Goal: Transaction & Acquisition: Book appointment/travel/reservation

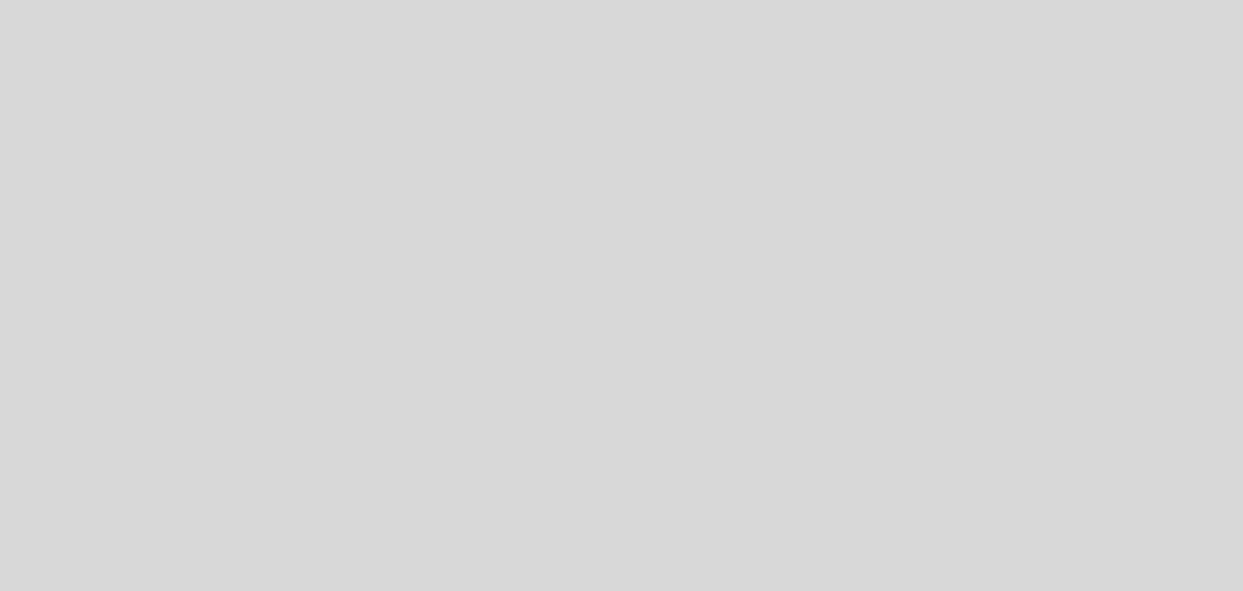
select select "pt"
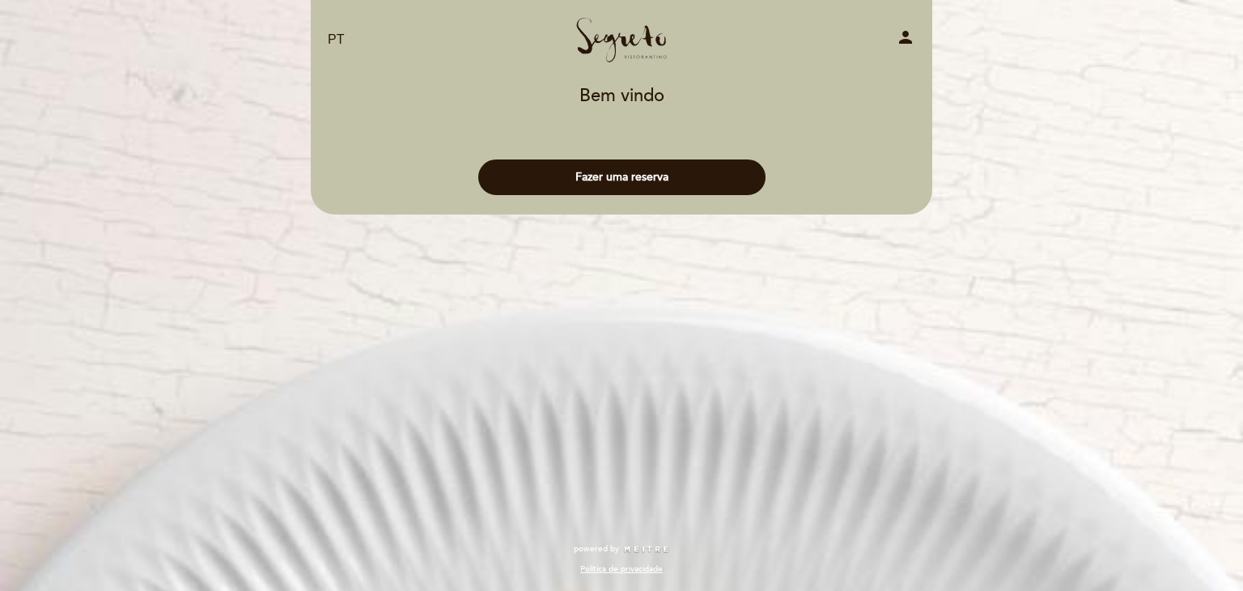
click at [605, 186] on button "Fazer uma reserva" at bounding box center [621, 177] width 287 height 36
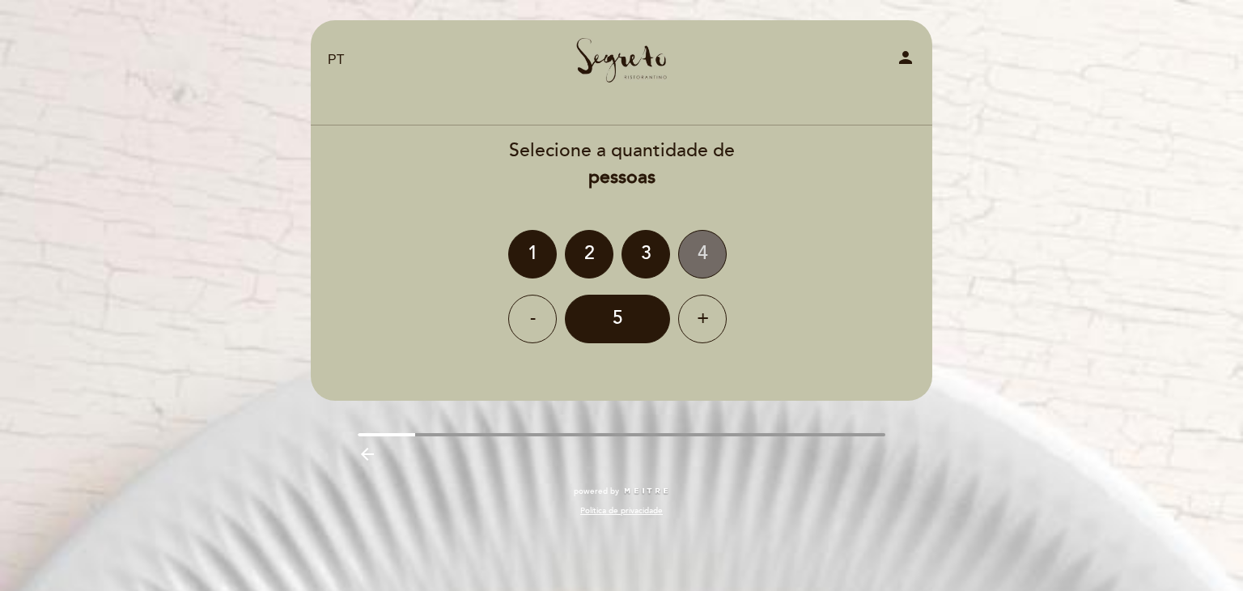
click at [706, 236] on div "4" at bounding box center [702, 254] width 49 height 49
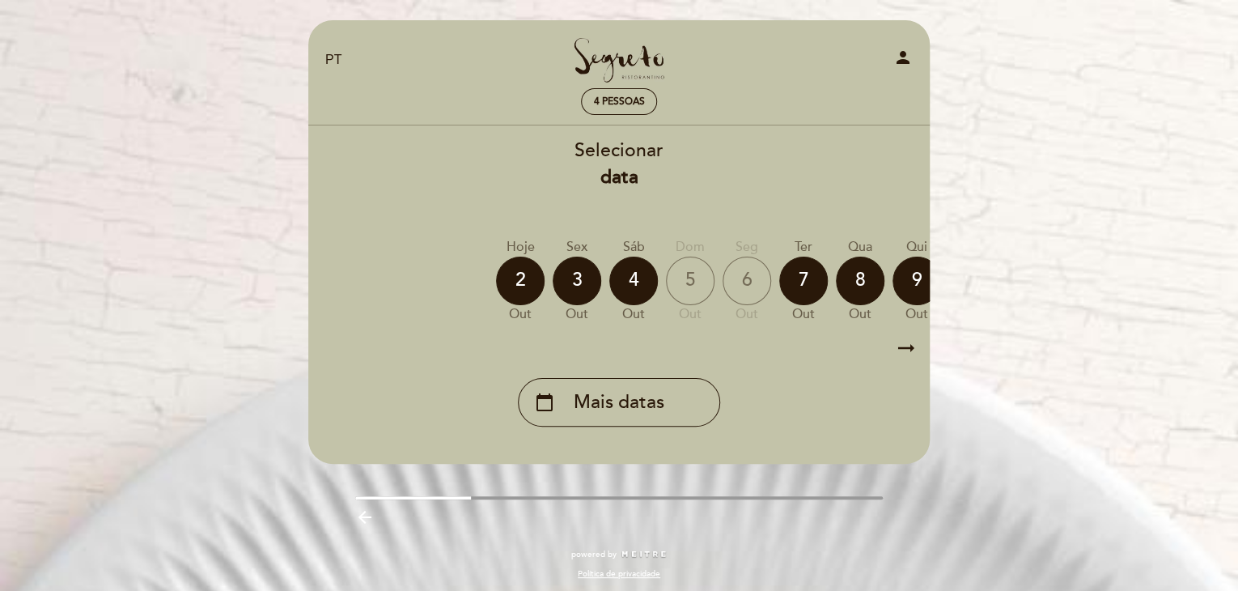
scroll to position [7, 0]
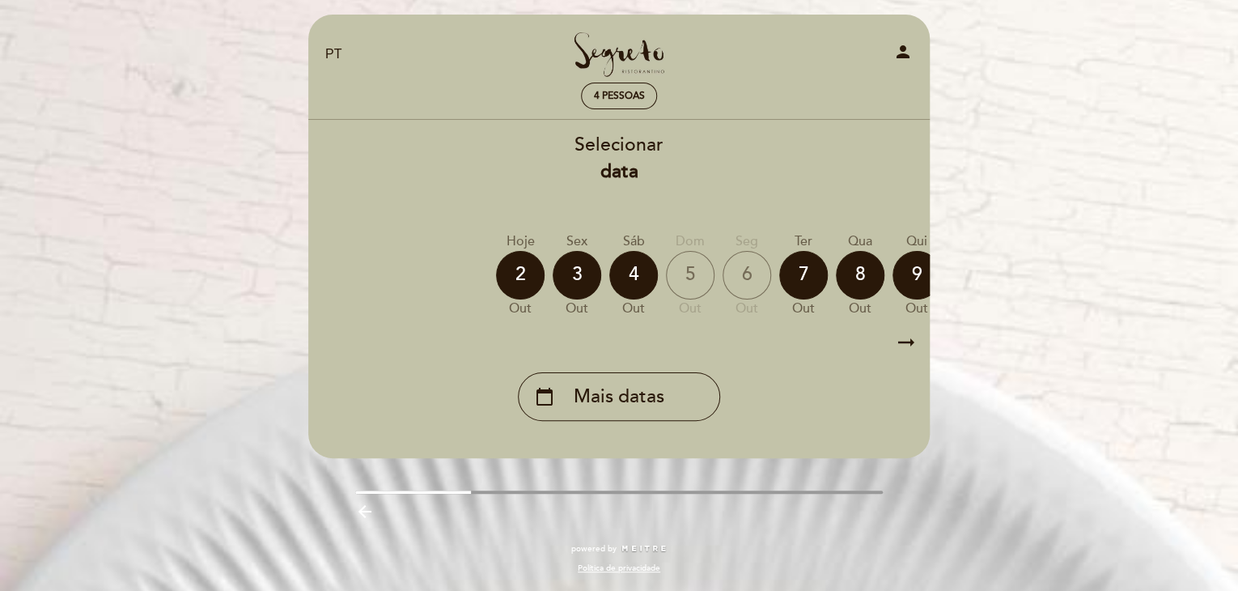
click at [906, 341] on icon "arrow_right_alt" at bounding box center [906, 342] width 24 height 35
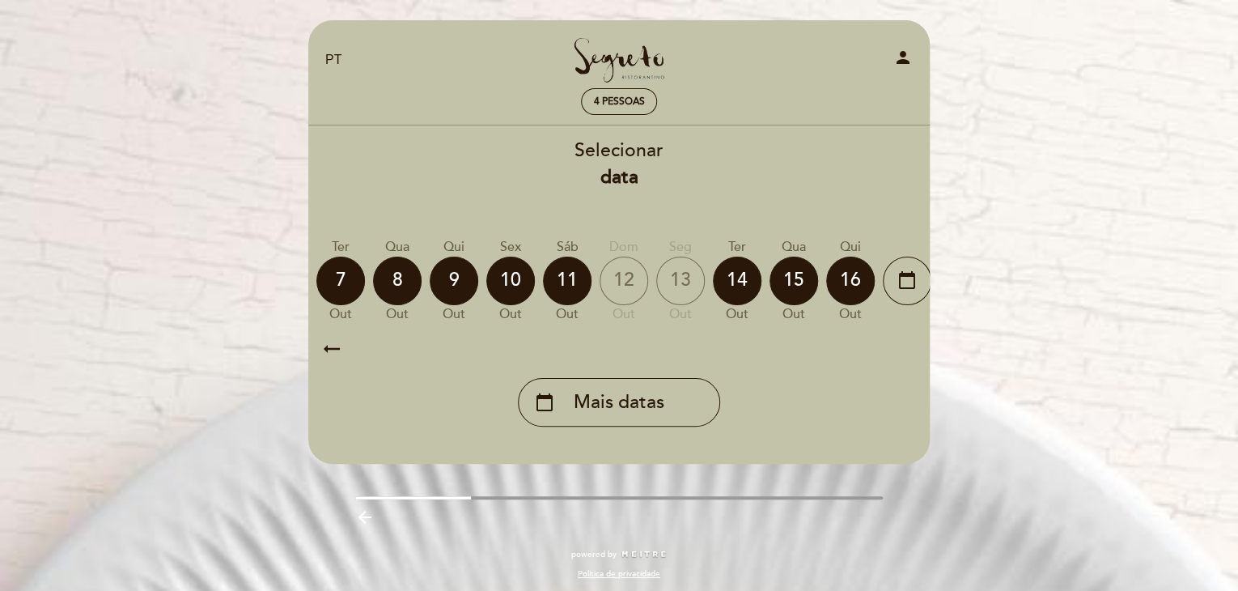
scroll to position [0, 472]
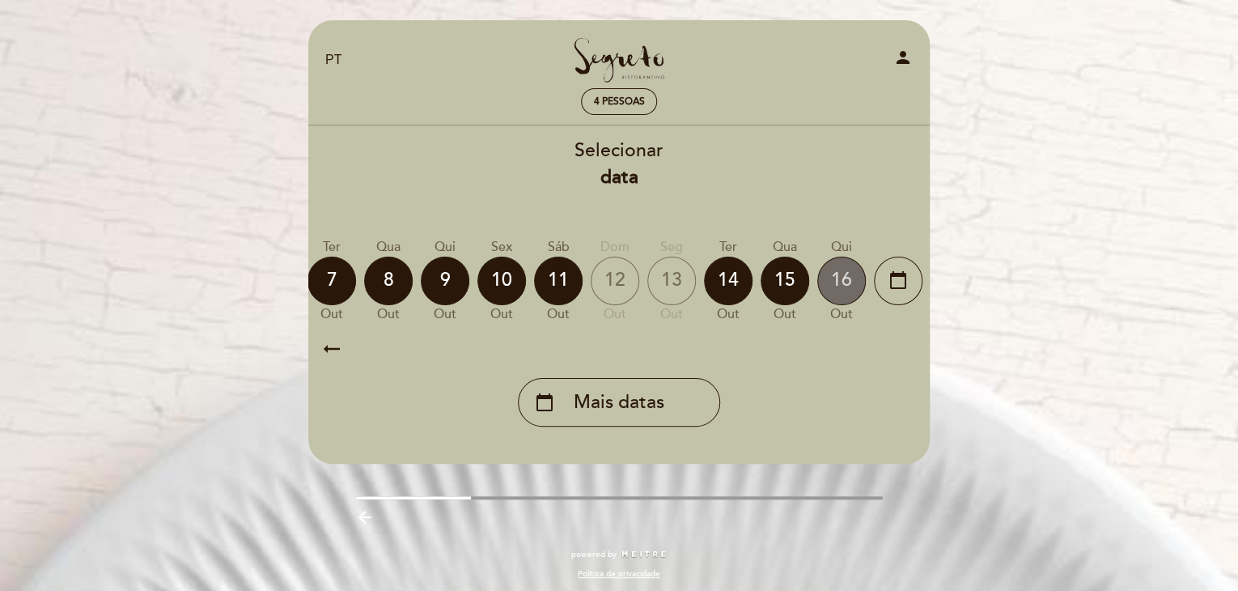
click at [851, 282] on div "16" at bounding box center [841, 281] width 49 height 49
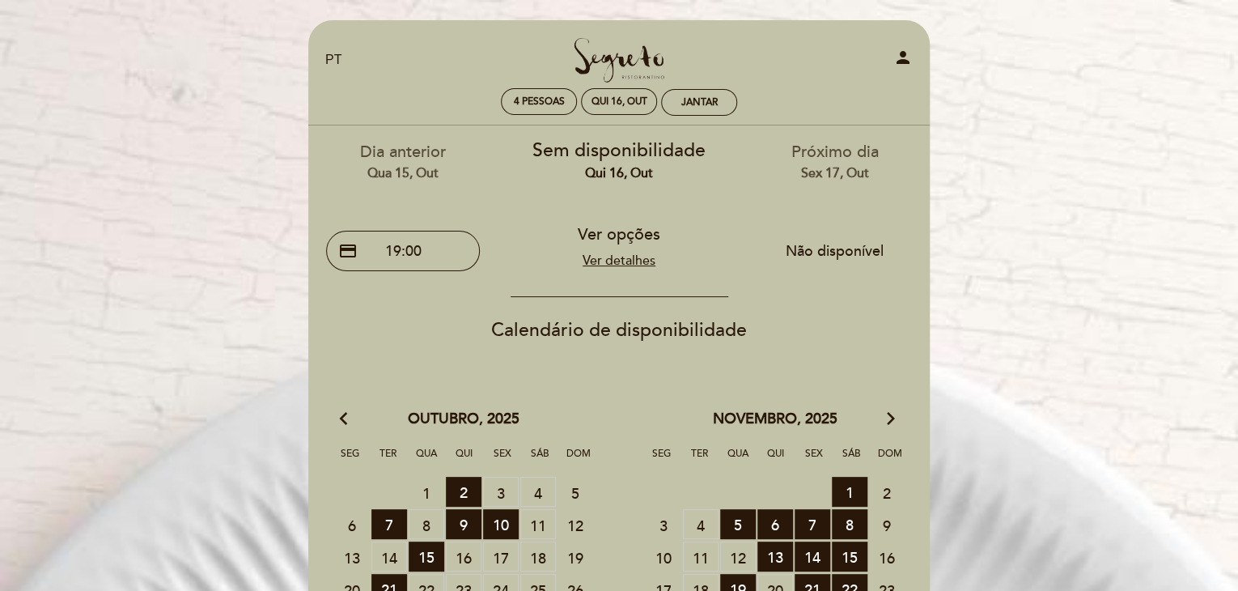
click at [618, 260] on link "Ver detalhes" at bounding box center [619, 261] width 73 height 16
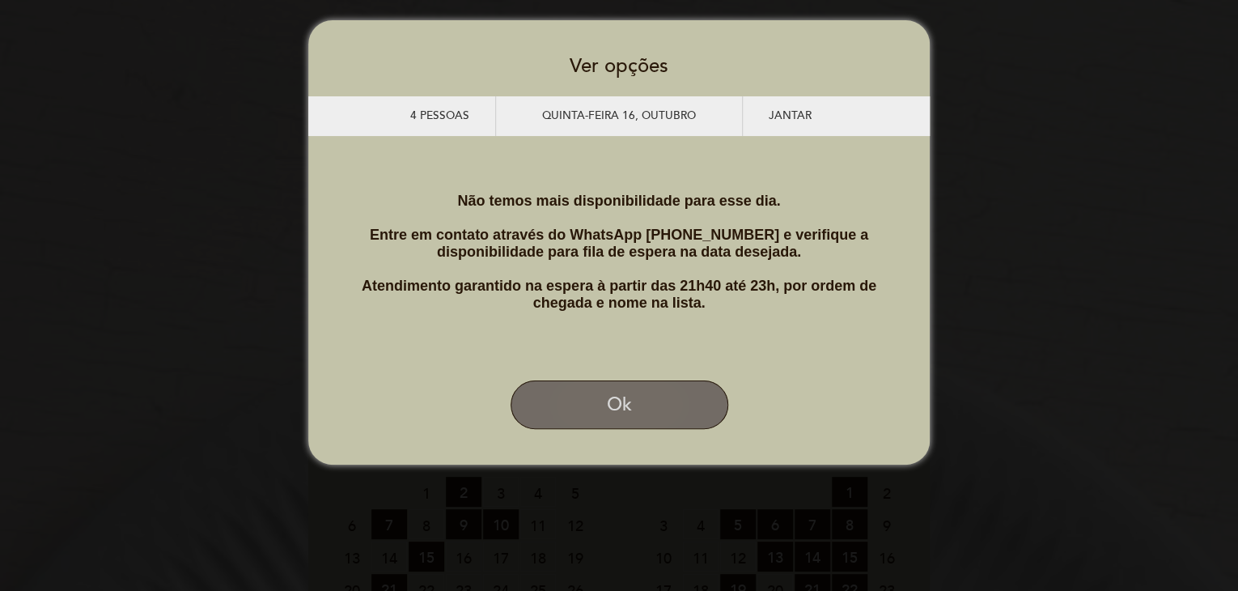
click at [608, 415] on button "Ok" at bounding box center [620, 404] width 218 height 49
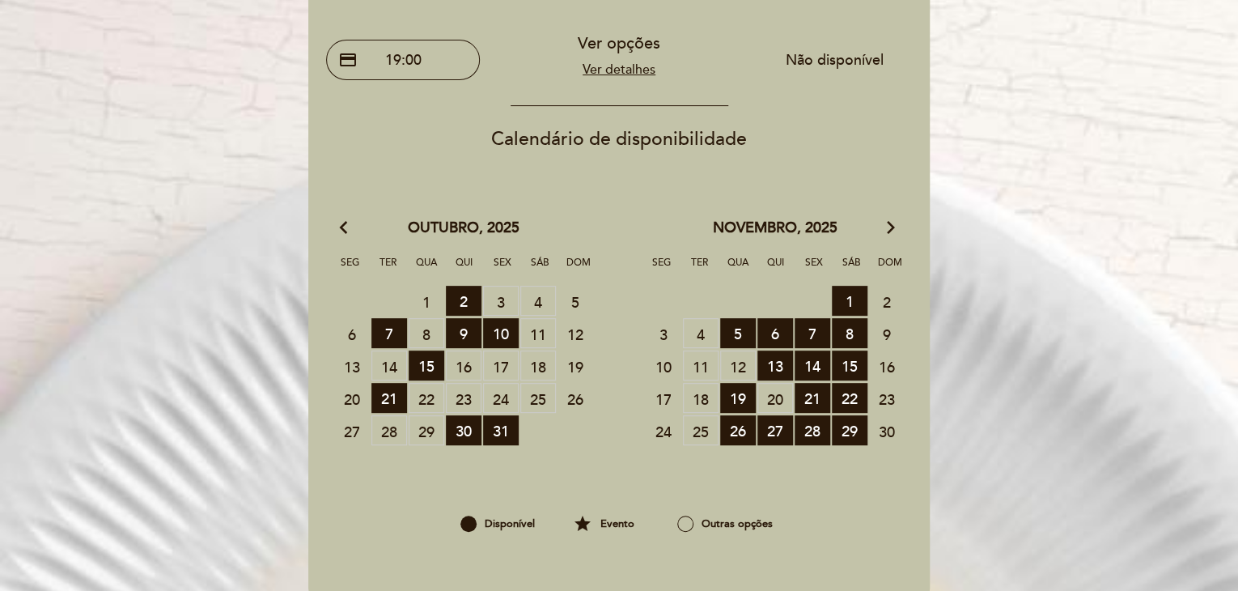
scroll to position [194, 0]
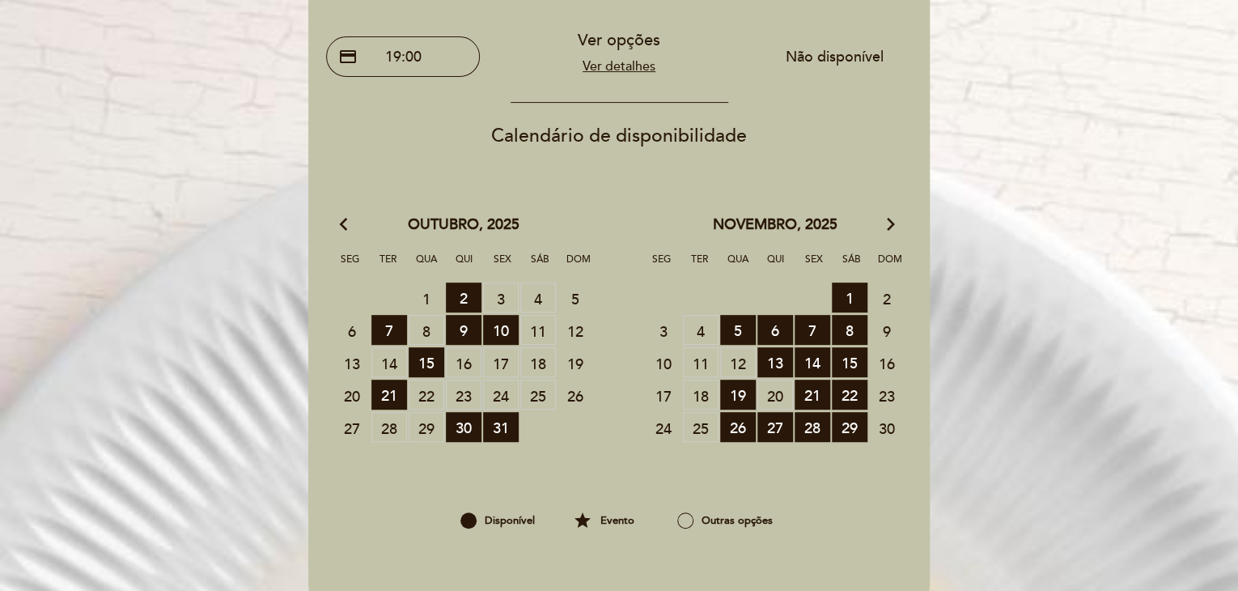
click at [543, 363] on span "18 MESAS SEM RESERVA" at bounding box center [538, 362] width 36 height 30
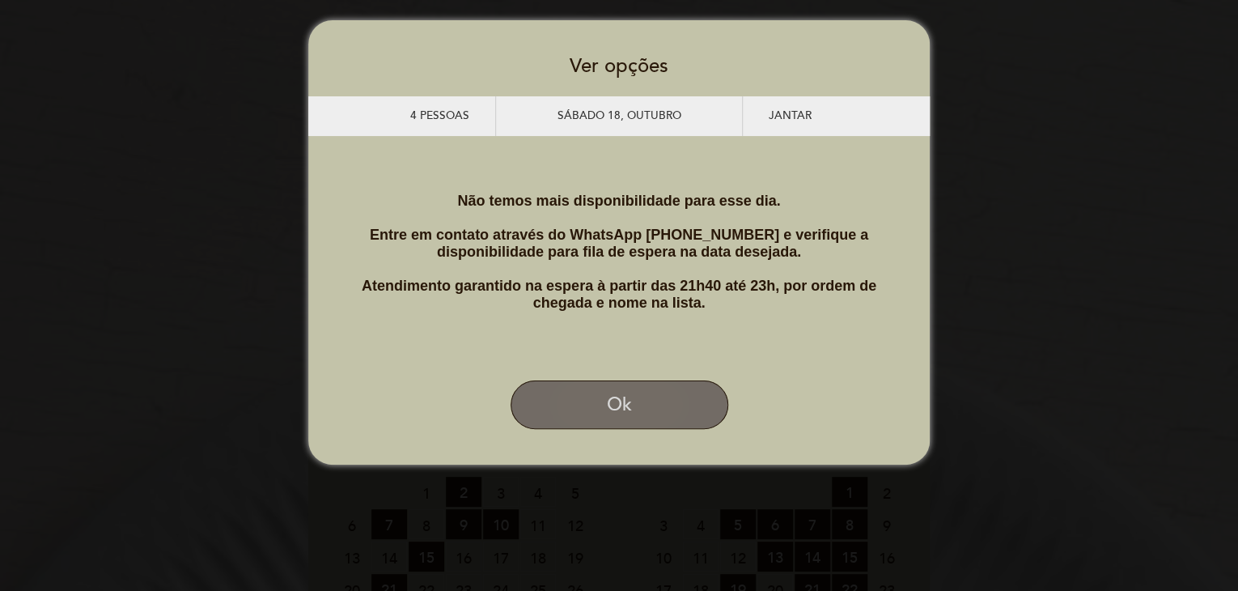
click at [598, 429] on button "Ok" at bounding box center [620, 404] width 218 height 49
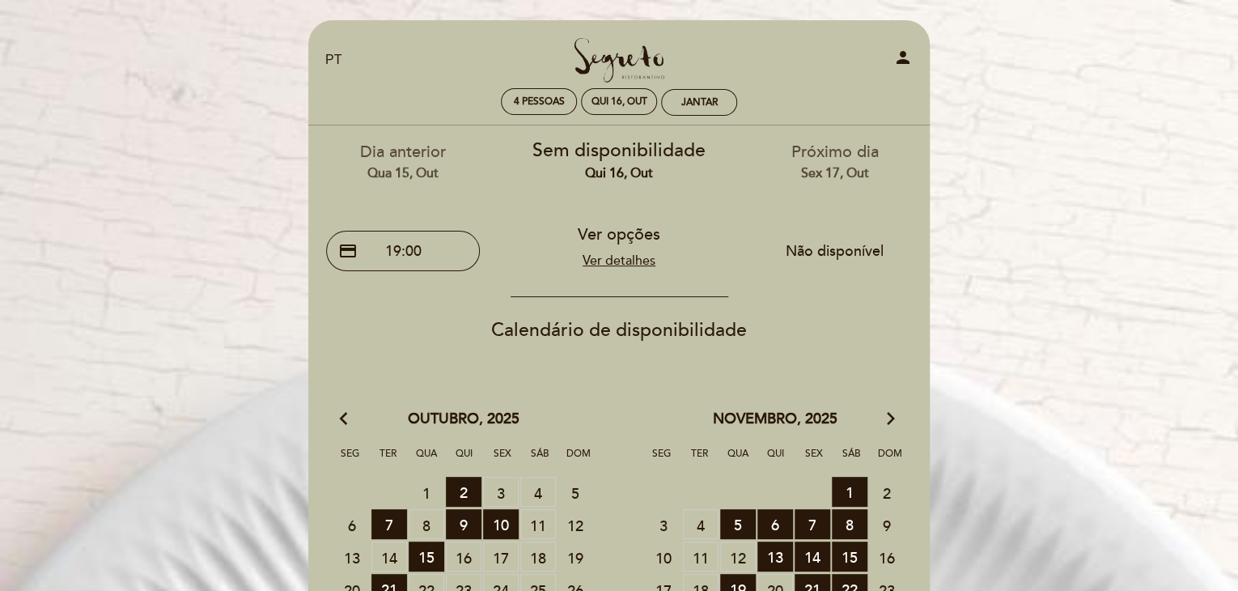
click at [503, 554] on span "17 MESAS SEM RESERVA" at bounding box center [501, 556] width 36 height 30
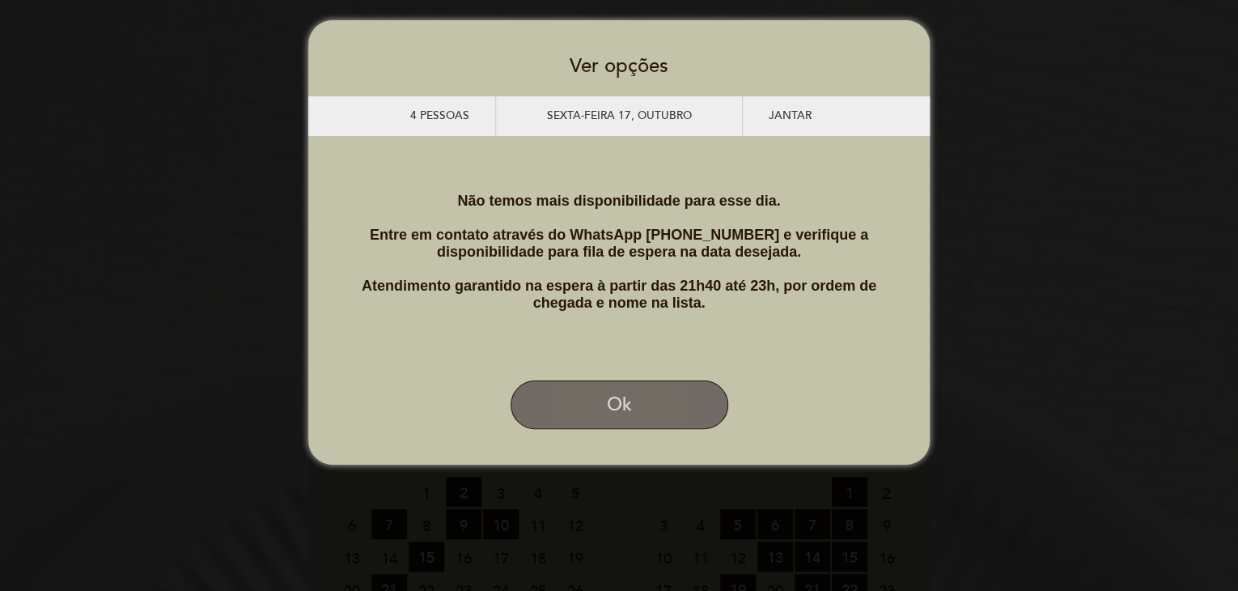
click at [639, 429] on button "Ok" at bounding box center [620, 404] width 218 height 49
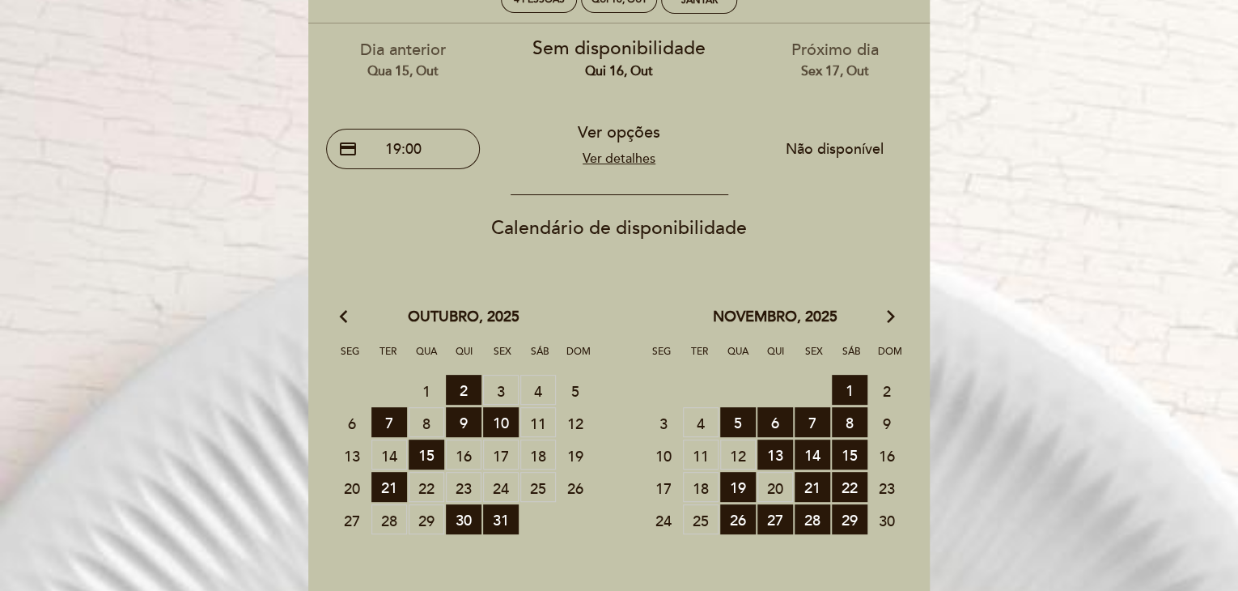
scroll to position [129, 0]
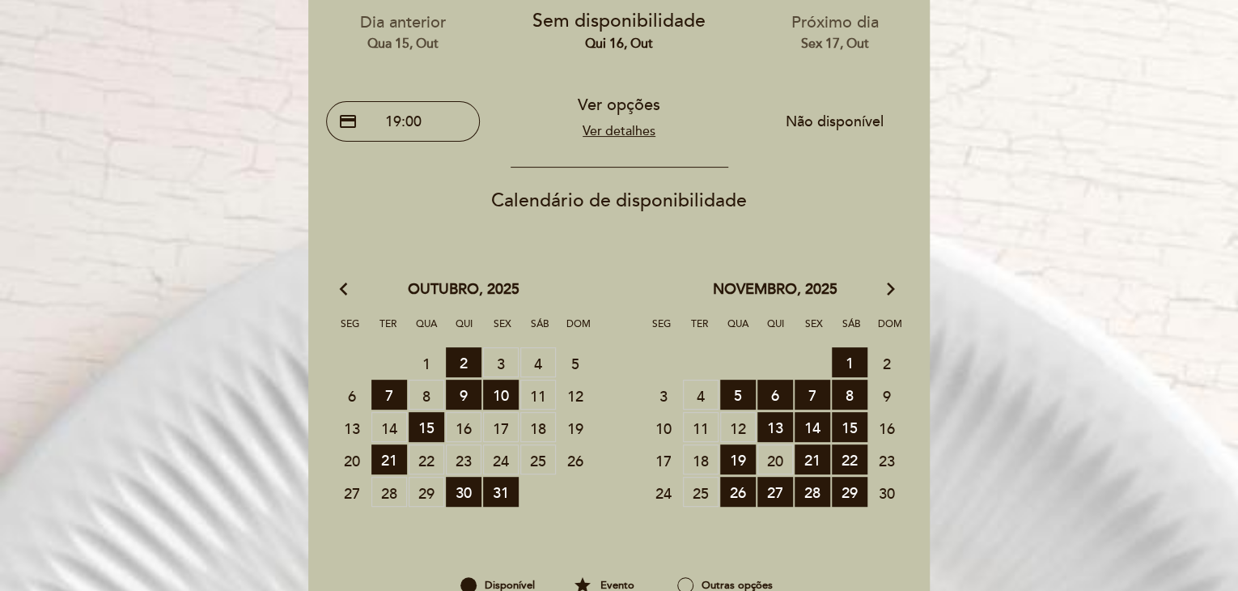
click at [537, 456] on span "25 MESAS SEM RESERVA" at bounding box center [538, 459] width 36 height 30
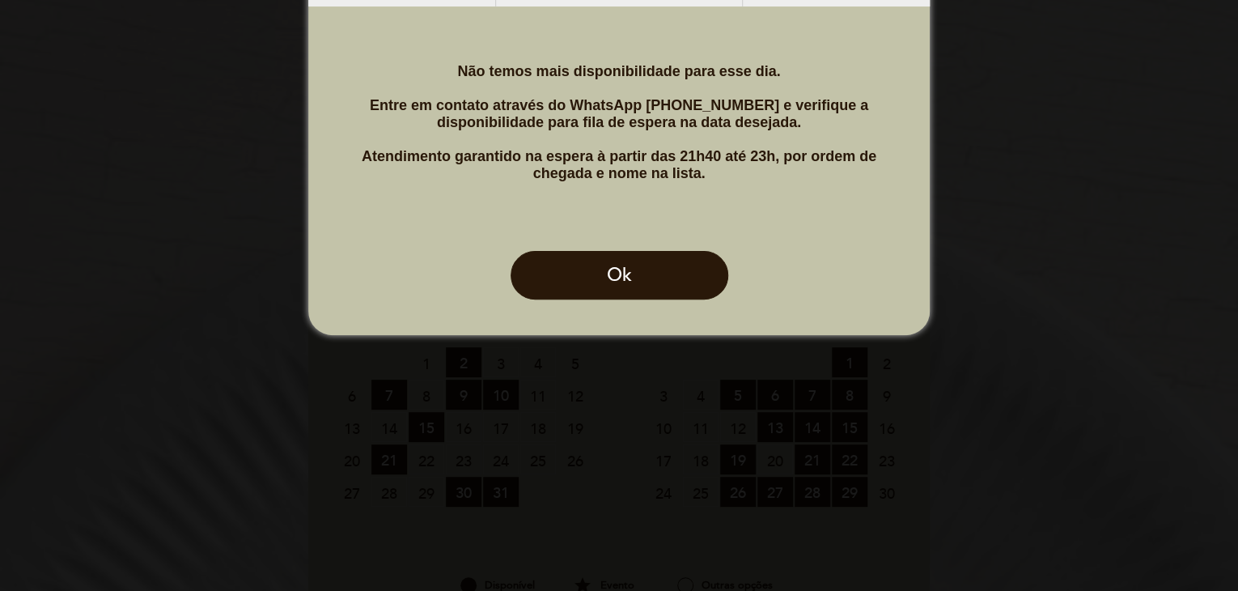
scroll to position [0, 0]
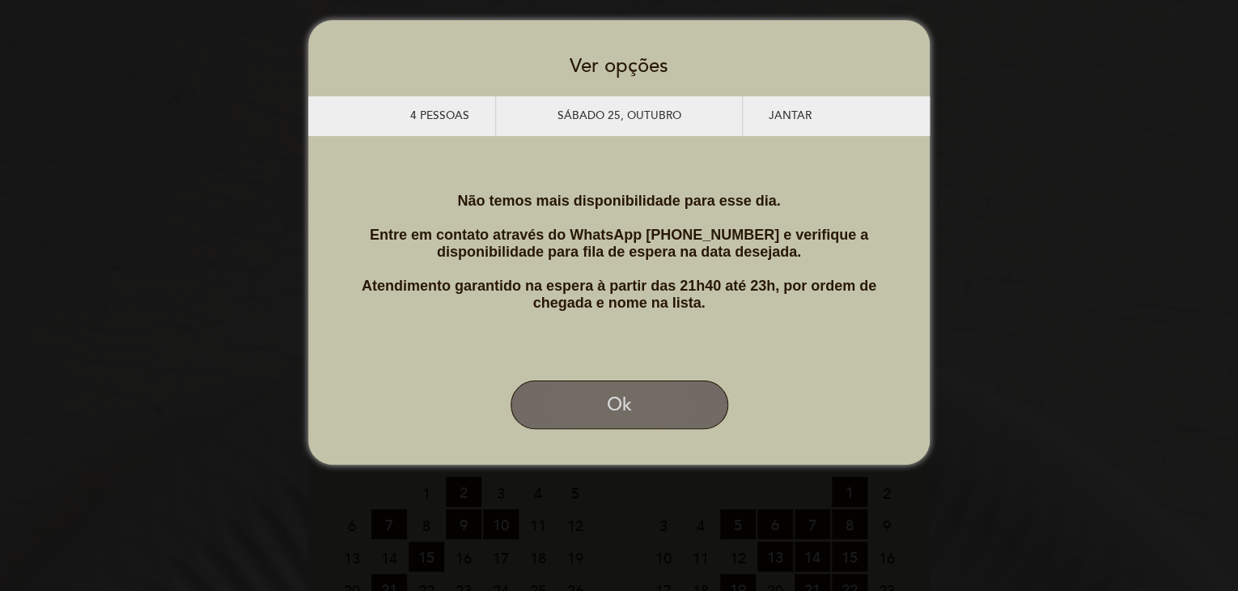
click at [609, 428] on button "Ok" at bounding box center [620, 404] width 218 height 49
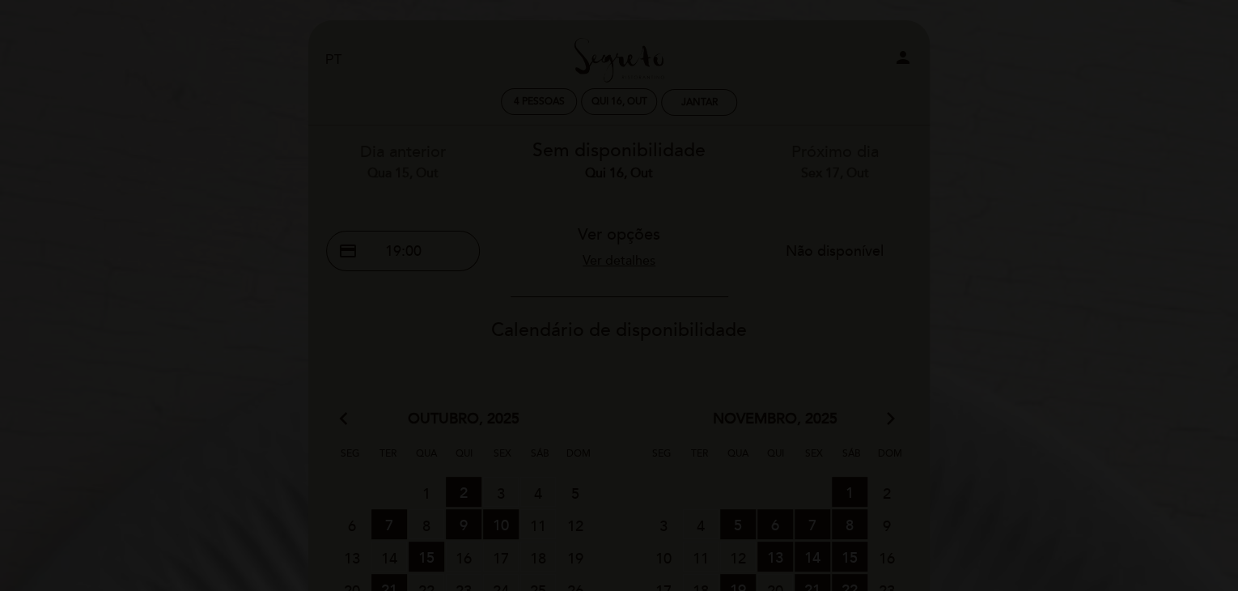
scroll to position [12, 0]
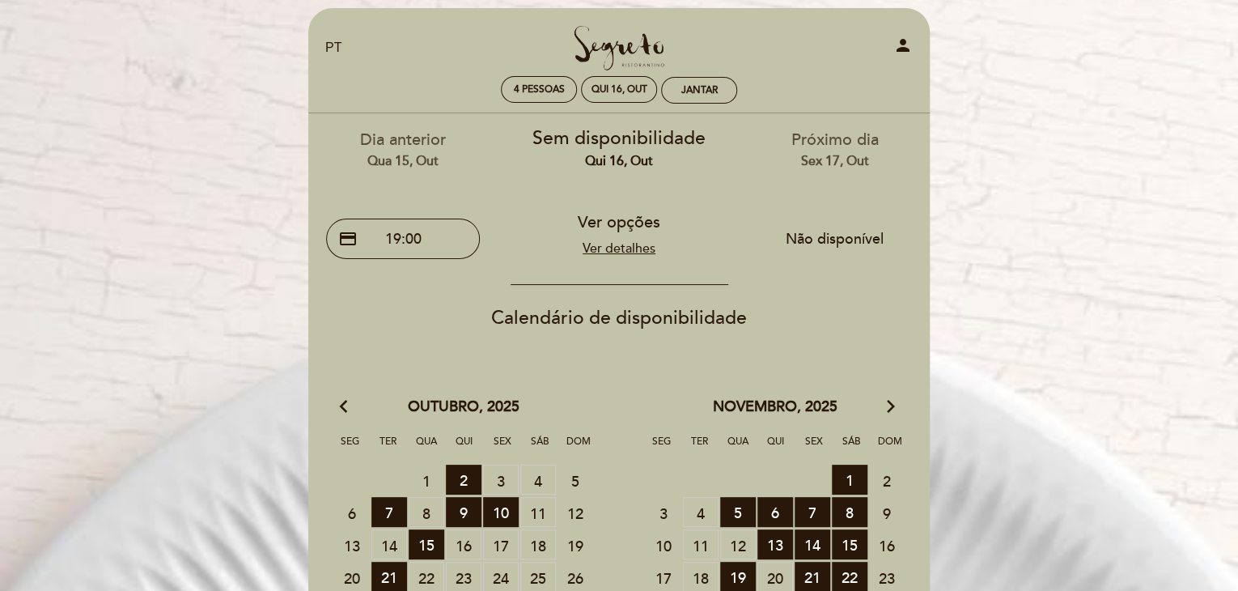
click at [501, 574] on span "24 MESAS SEM RESERVA" at bounding box center [501, 577] width 36 height 30
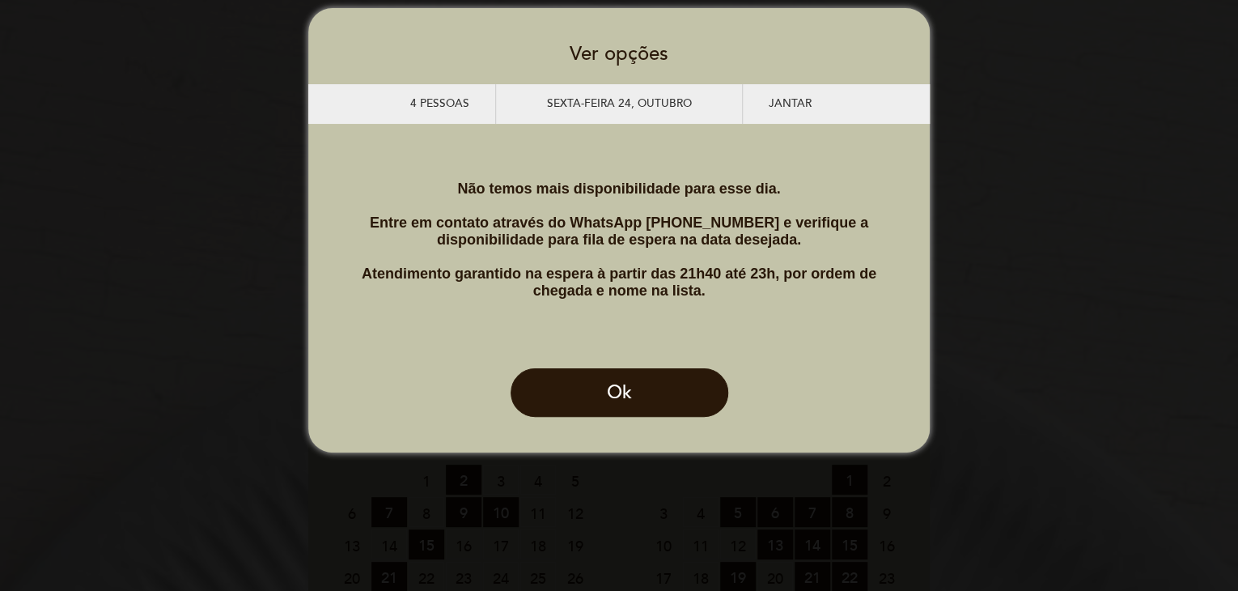
scroll to position [0, 0]
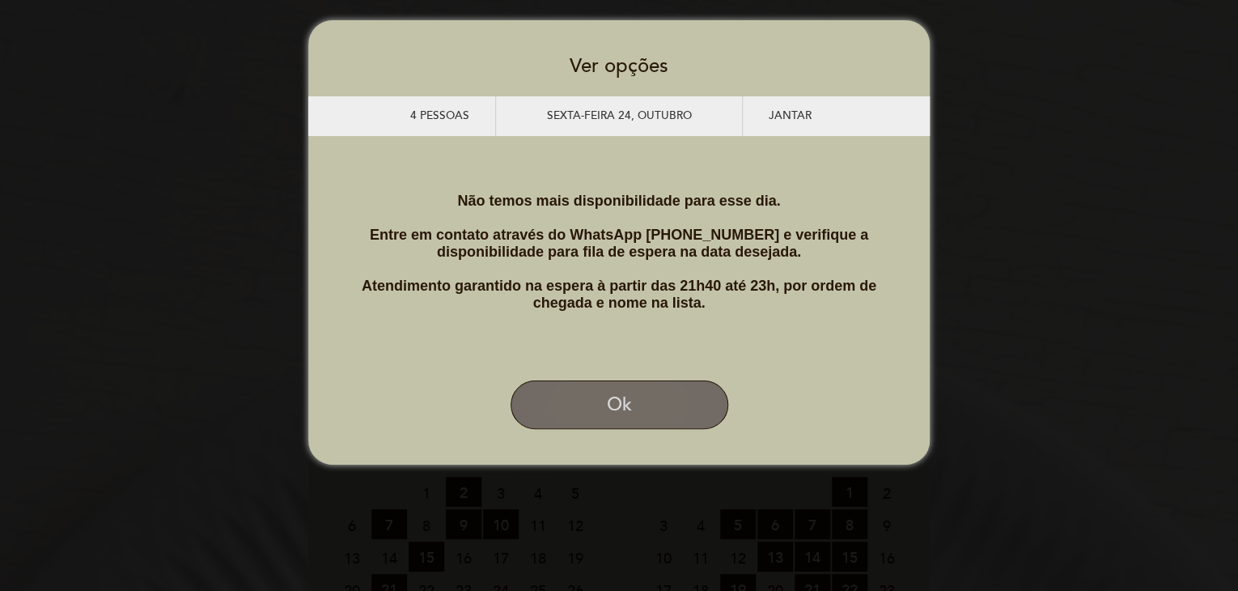
click at [621, 429] on button "Ok" at bounding box center [620, 404] width 218 height 49
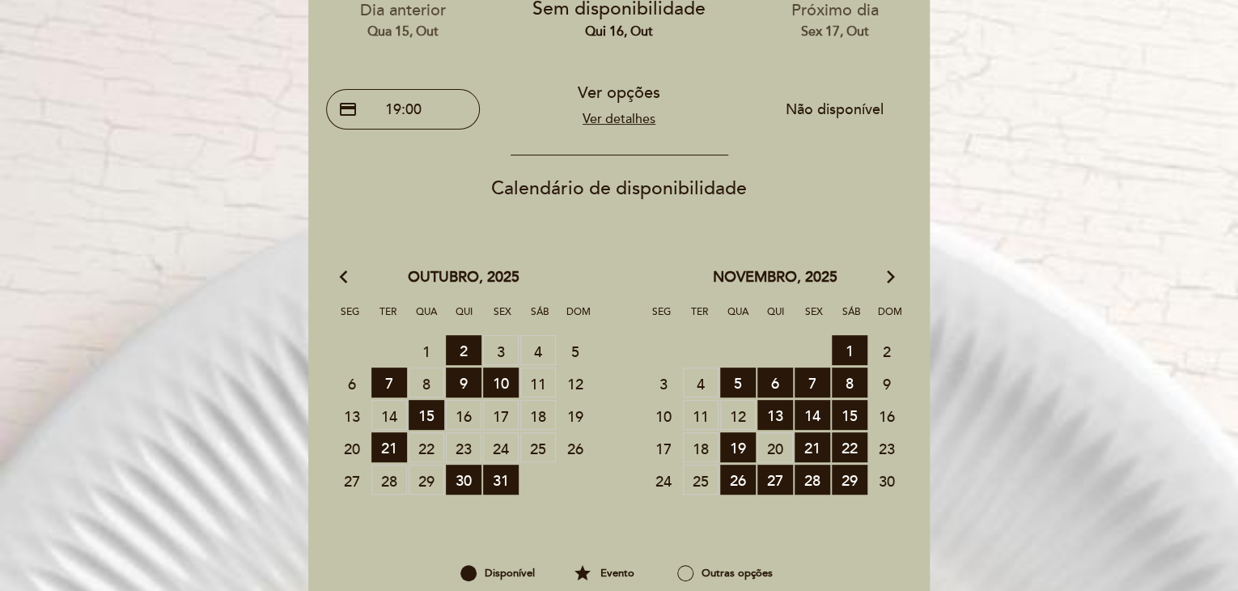
scroll to position [174, 0]
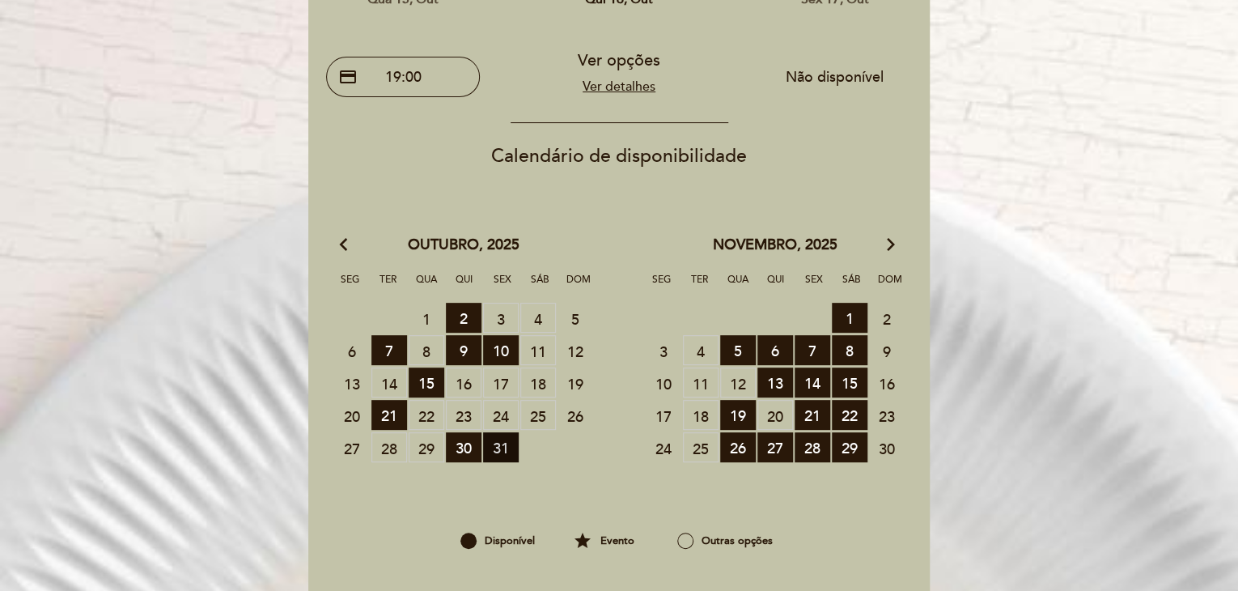
click at [498, 444] on span "31 RESERVAS DISPONÍVEIS" at bounding box center [501, 447] width 36 height 30
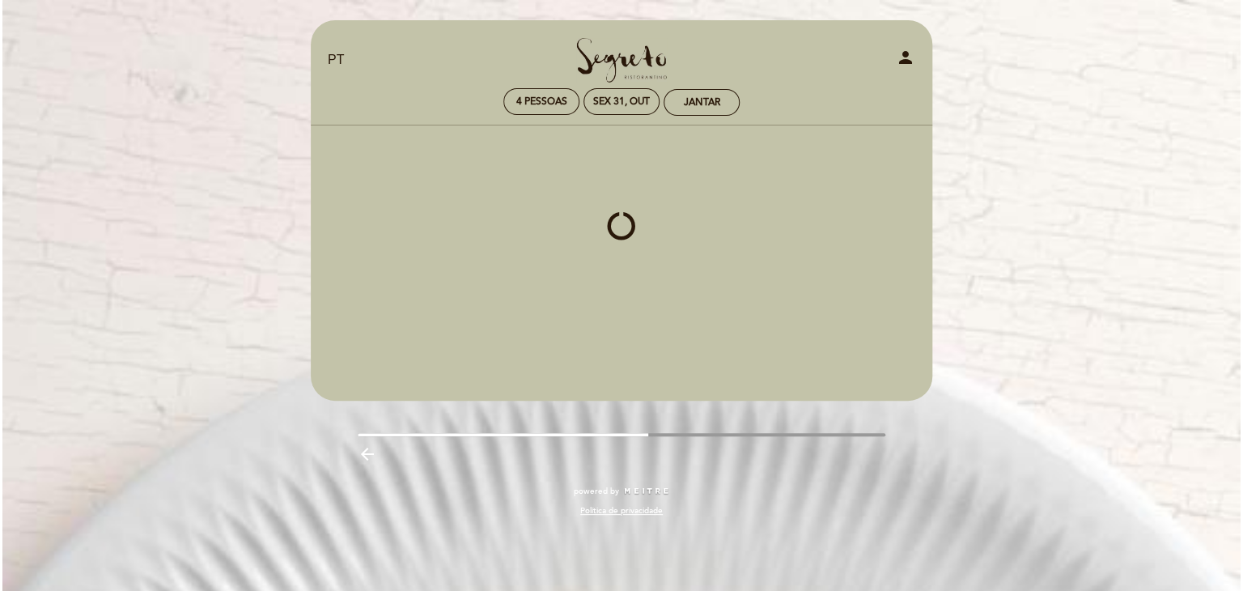
scroll to position [0, 0]
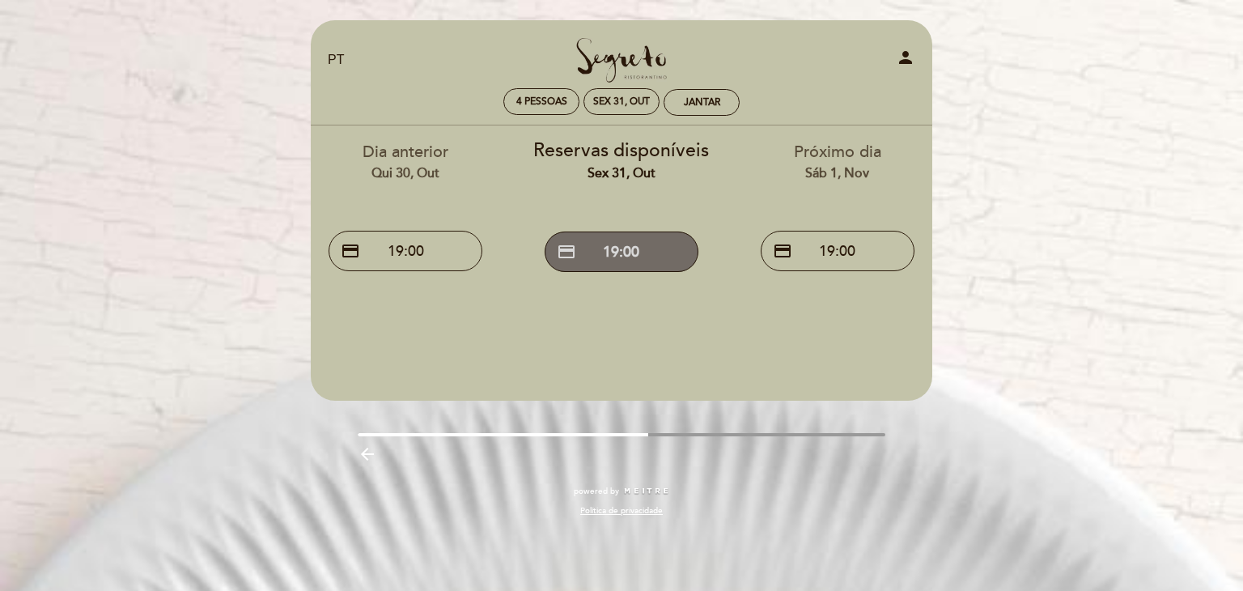
click at [637, 245] on button "credit_card 19:00" at bounding box center [622, 251] width 154 height 40
